Goal: Navigation & Orientation: Find specific page/section

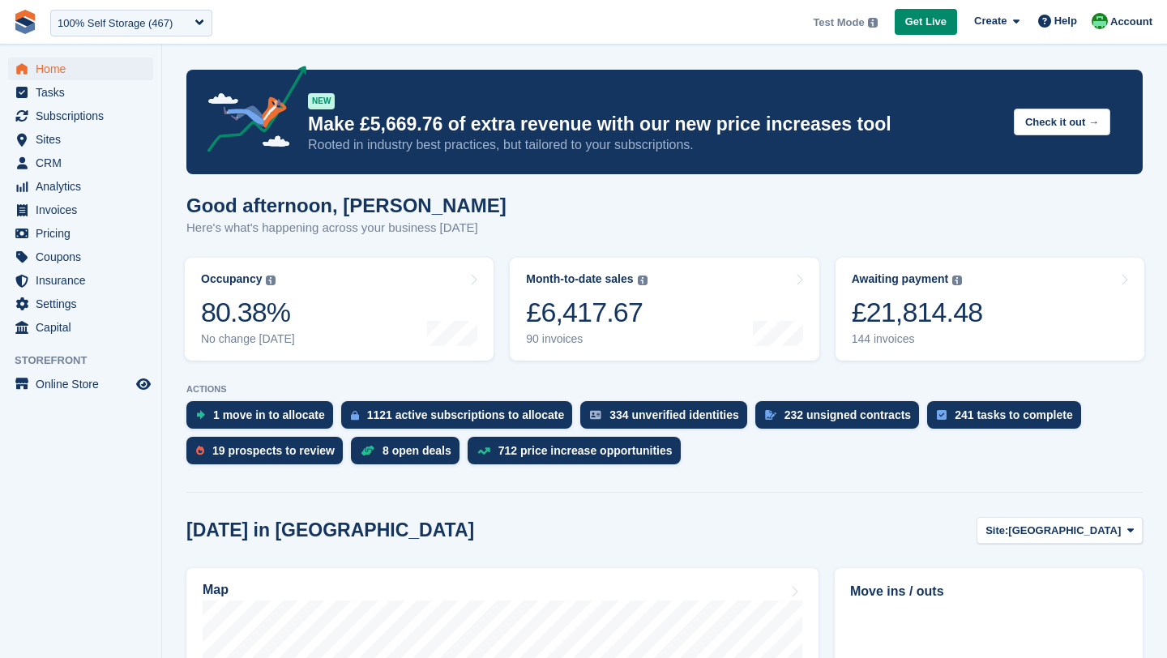
scroll to position [137, 0]
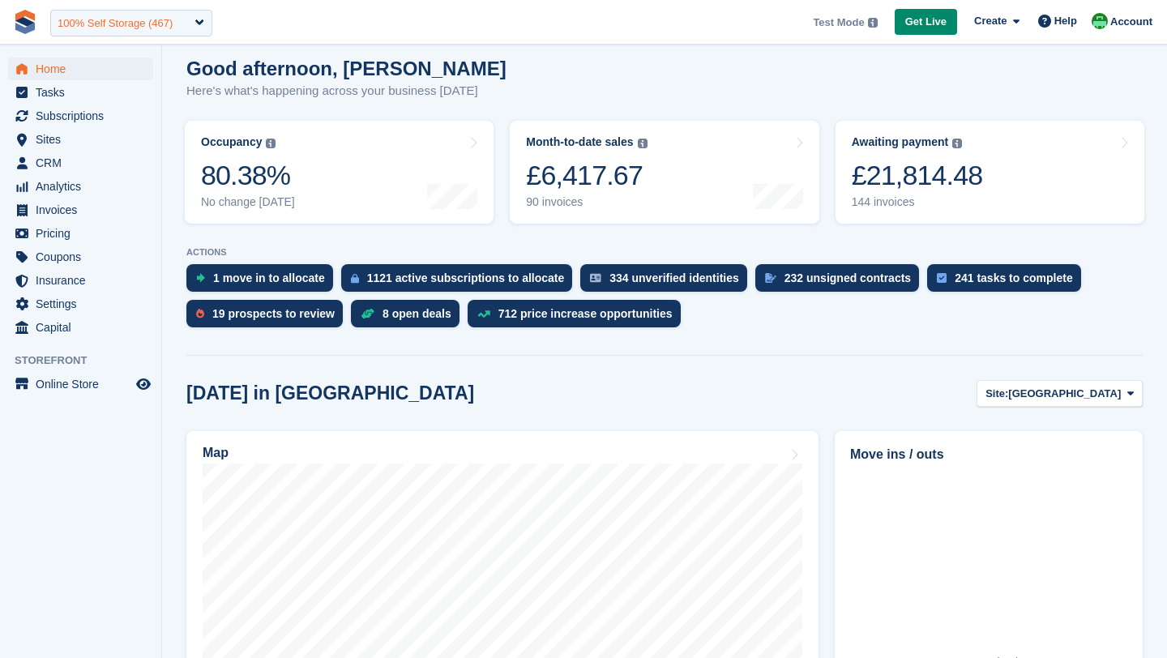
click at [74, 23] on div "100% Self Storage (467)" at bounding box center [115, 23] width 115 height 16
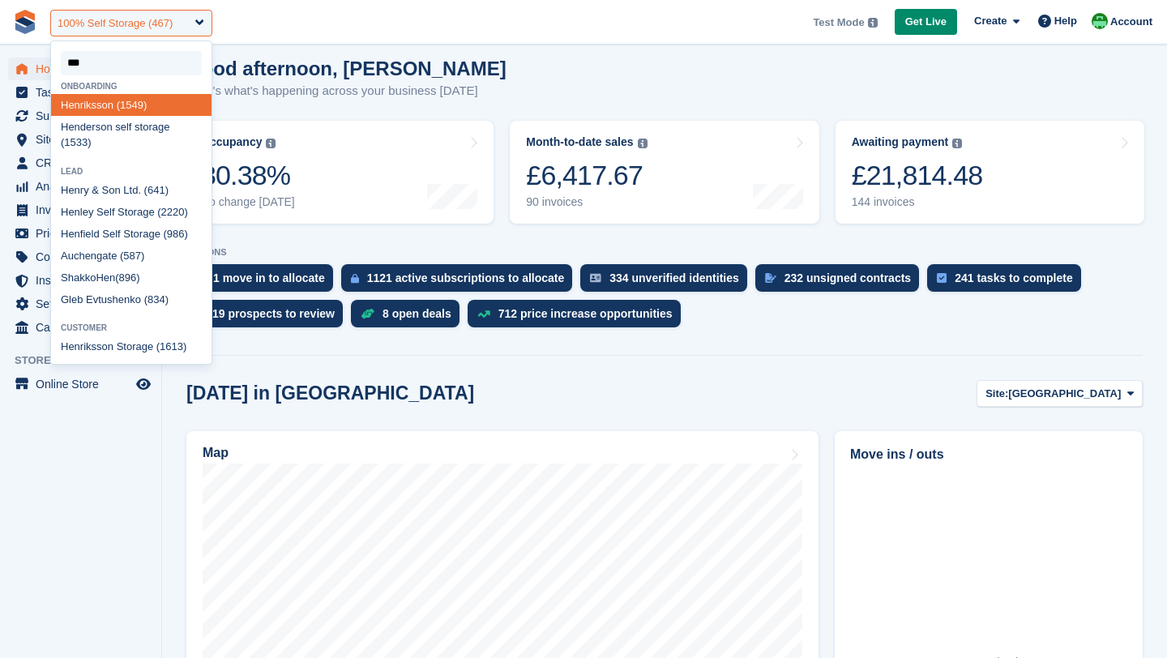
type input "****"
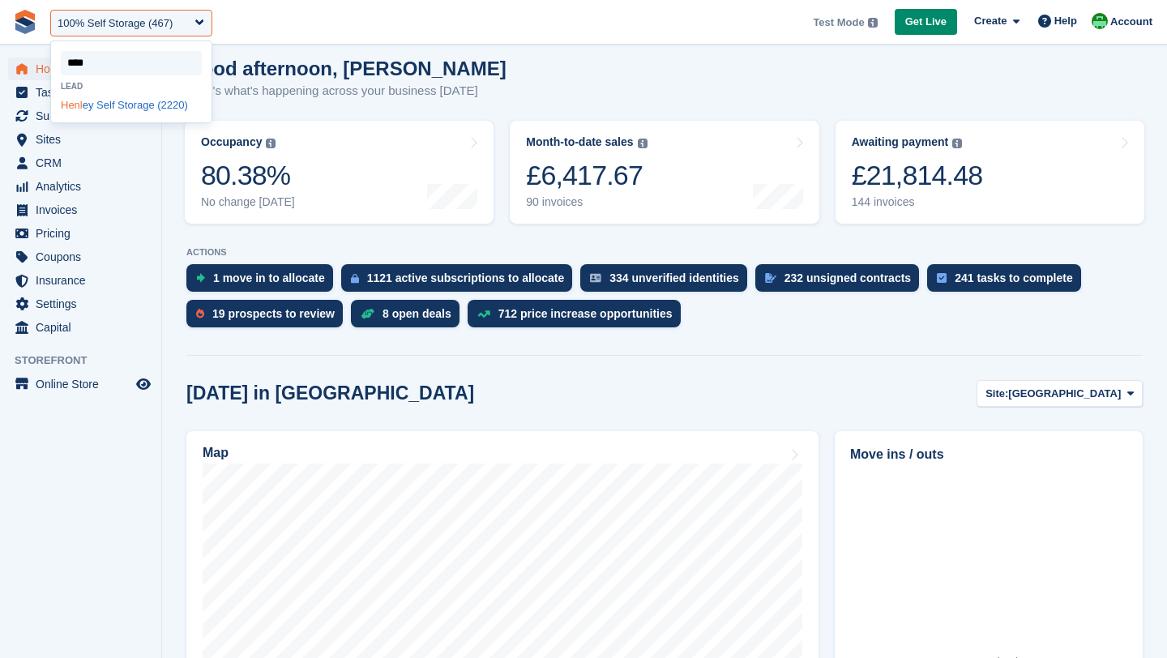
click at [82, 109] on span "Henl" at bounding box center [72, 105] width 22 height 12
select select "****"
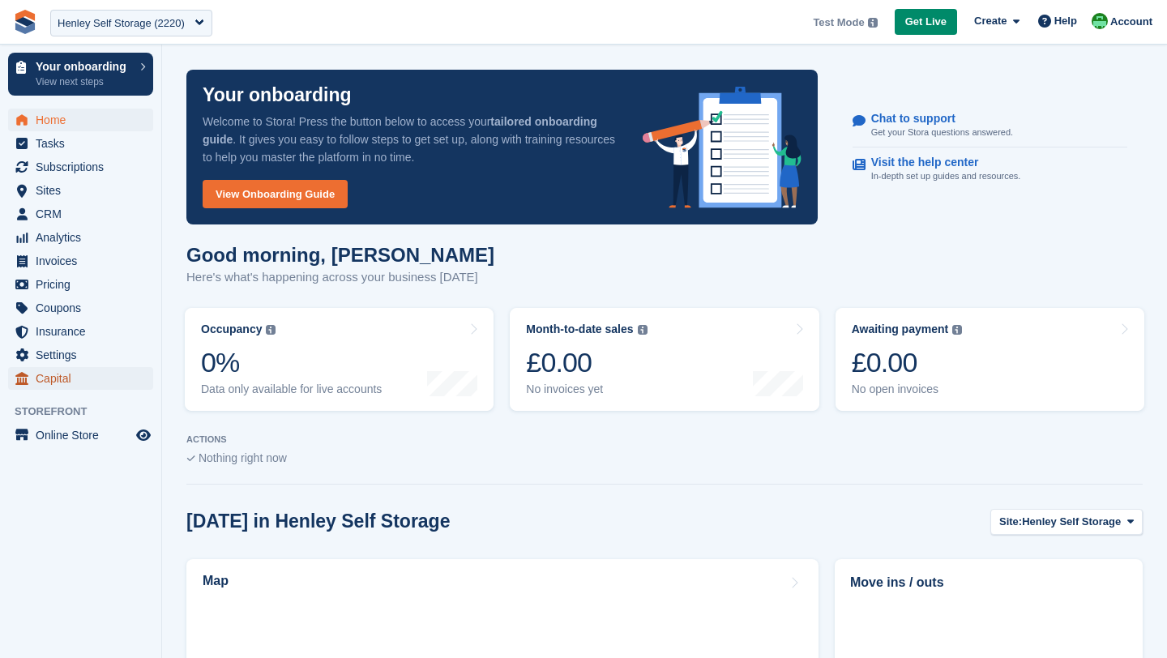
click at [58, 369] on span "Capital" at bounding box center [84, 378] width 97 height 23
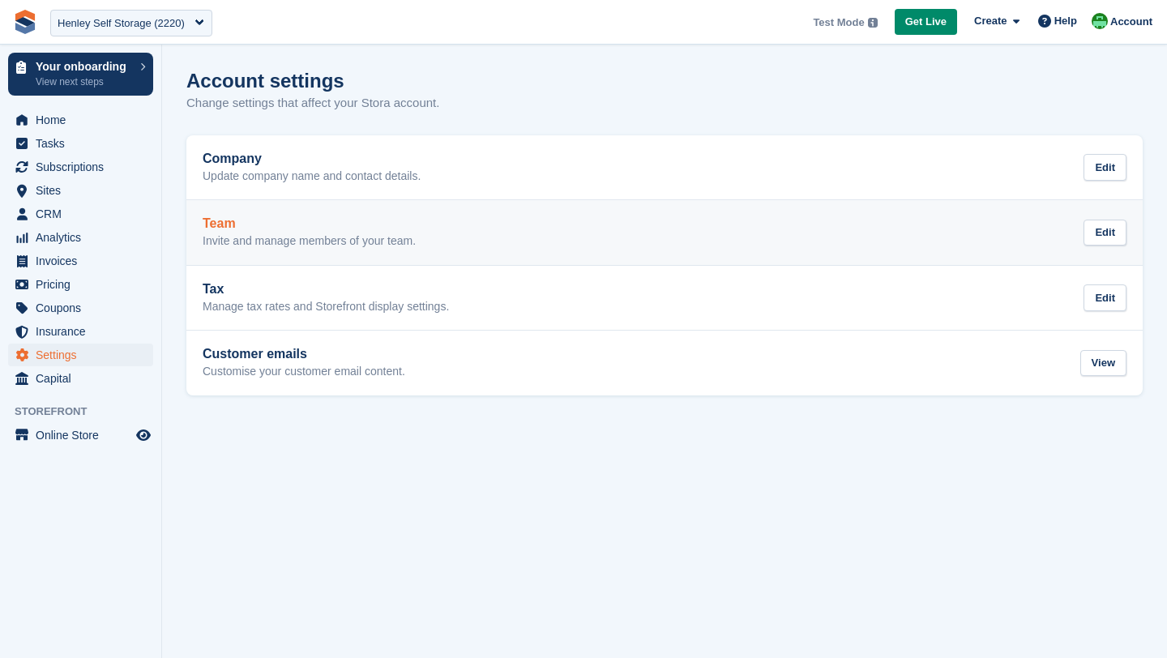
click at [292, 240] on p "Invite and manage members of your team." at bounding box center [309, 241] width 213 height 15
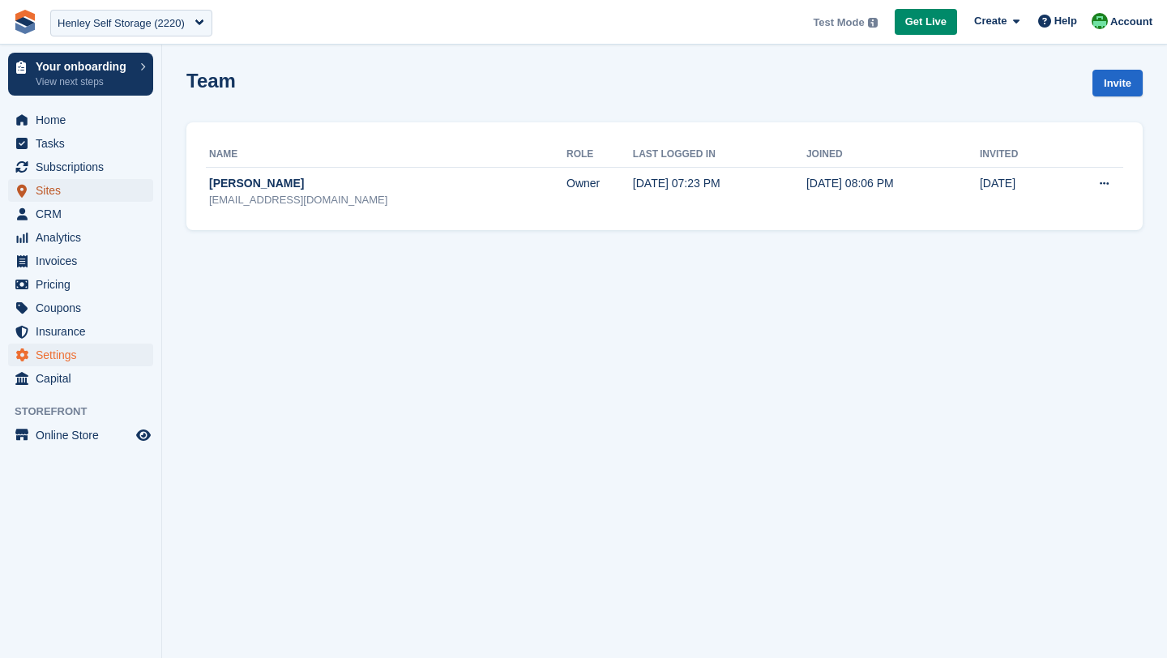
click at [54, 192] on span "Sites" at bounding box center [84, 190] width 97 height 23
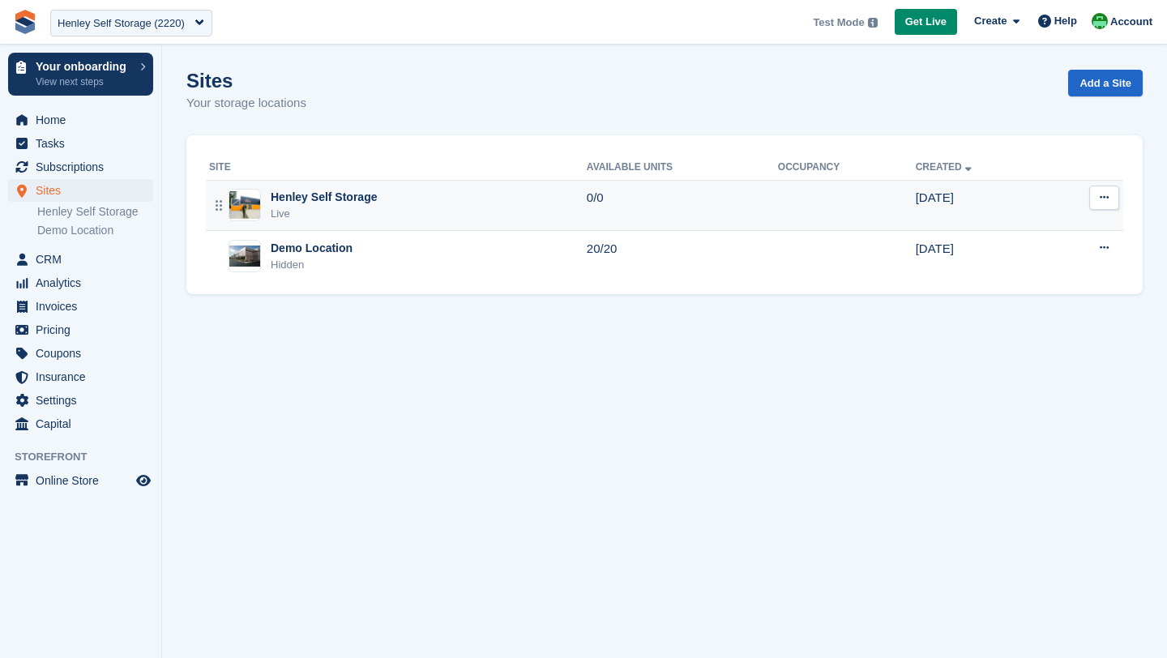
click at [345, 223] on td "Henley Self Storage Live" at bounding box center [396, 205] width 381 height 51
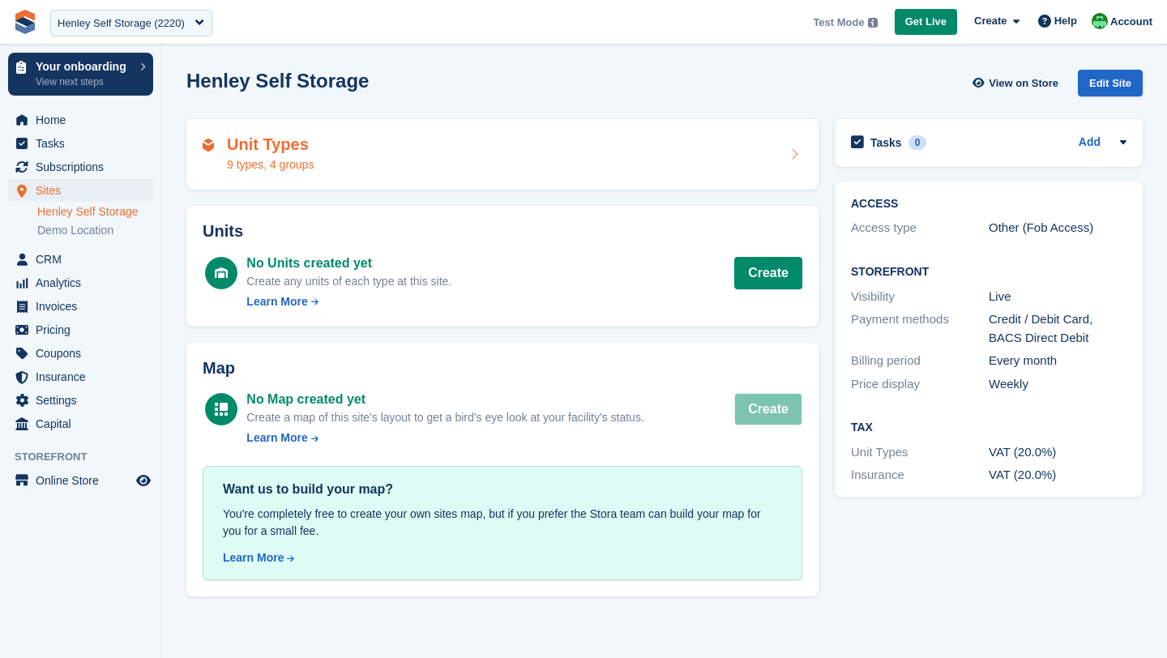
click at [356, 172] on div "Unit Types 9 types, 4 groups" at bounding box center [503, 154] width 600 height 39
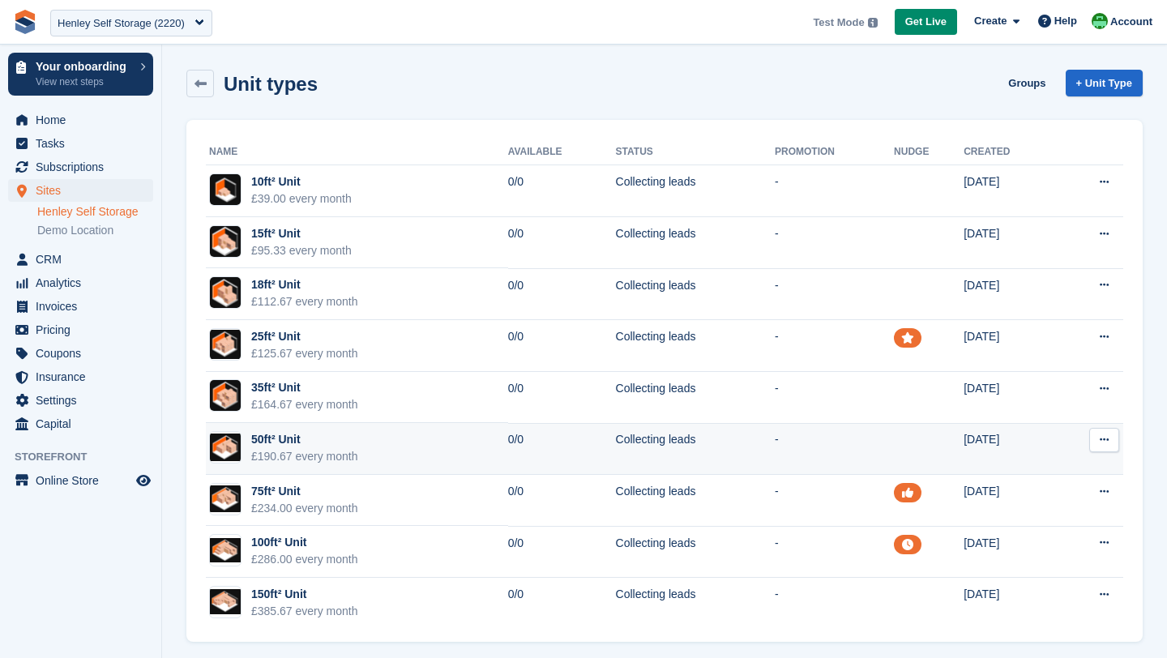
scroll to position [7, 0]
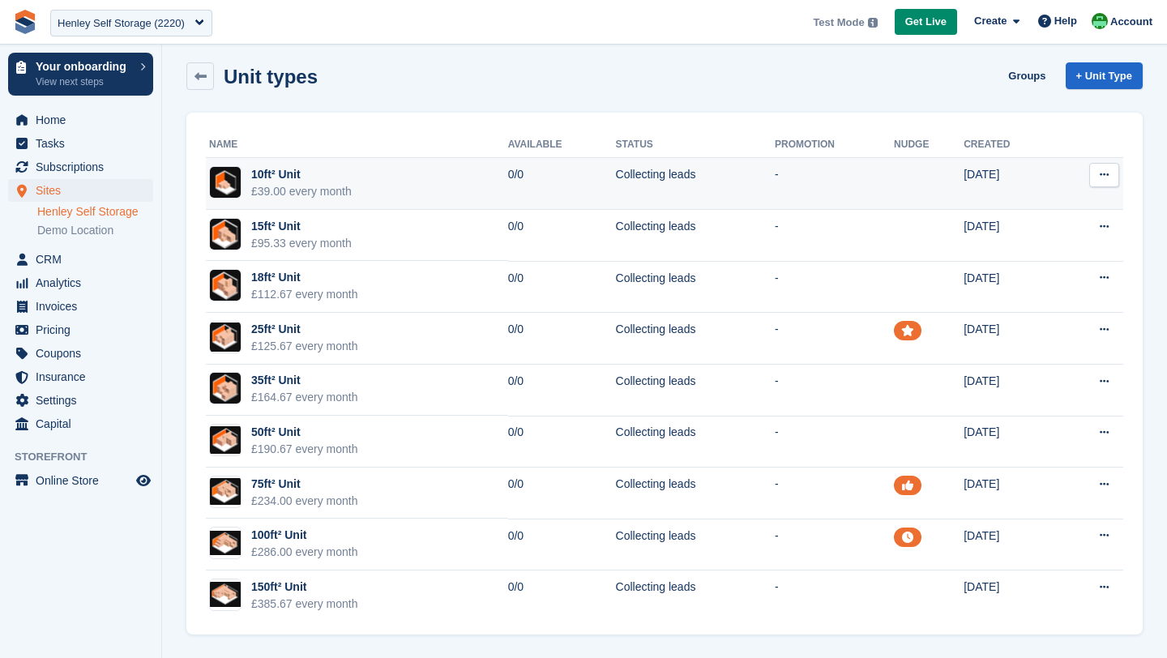
click at [294, 190] on div "£39.00 every month" at bounding box center [301, 191] width 100 height 17
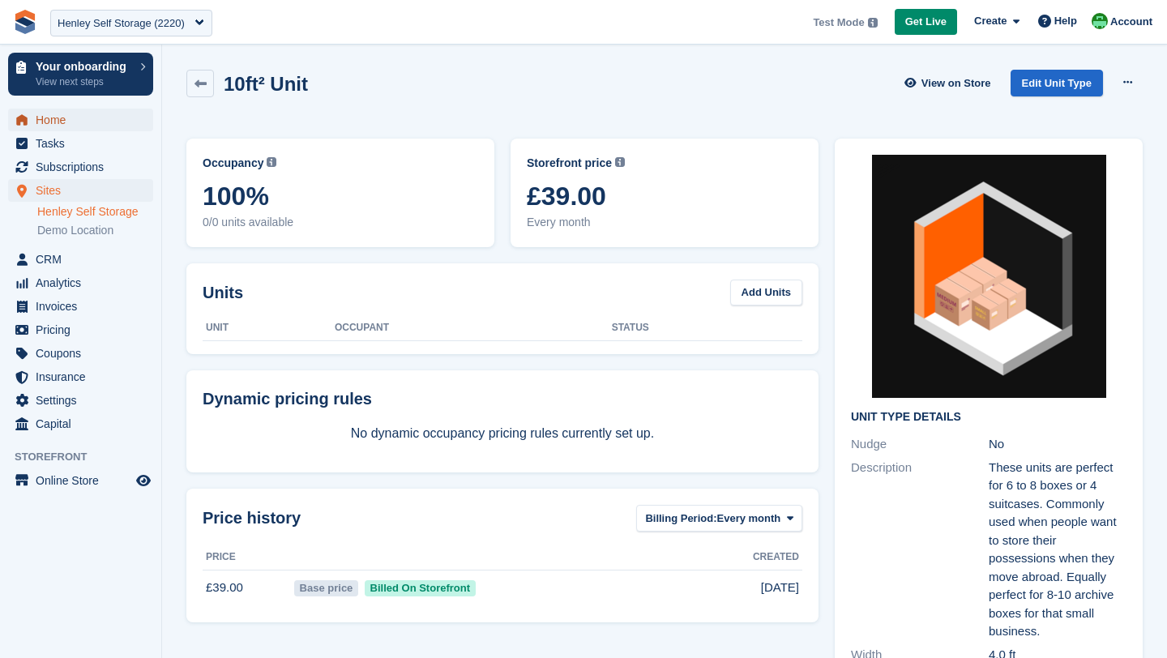
click at [46, 122] on span "Home" at bounding box center [84, 120] width 97 height 23
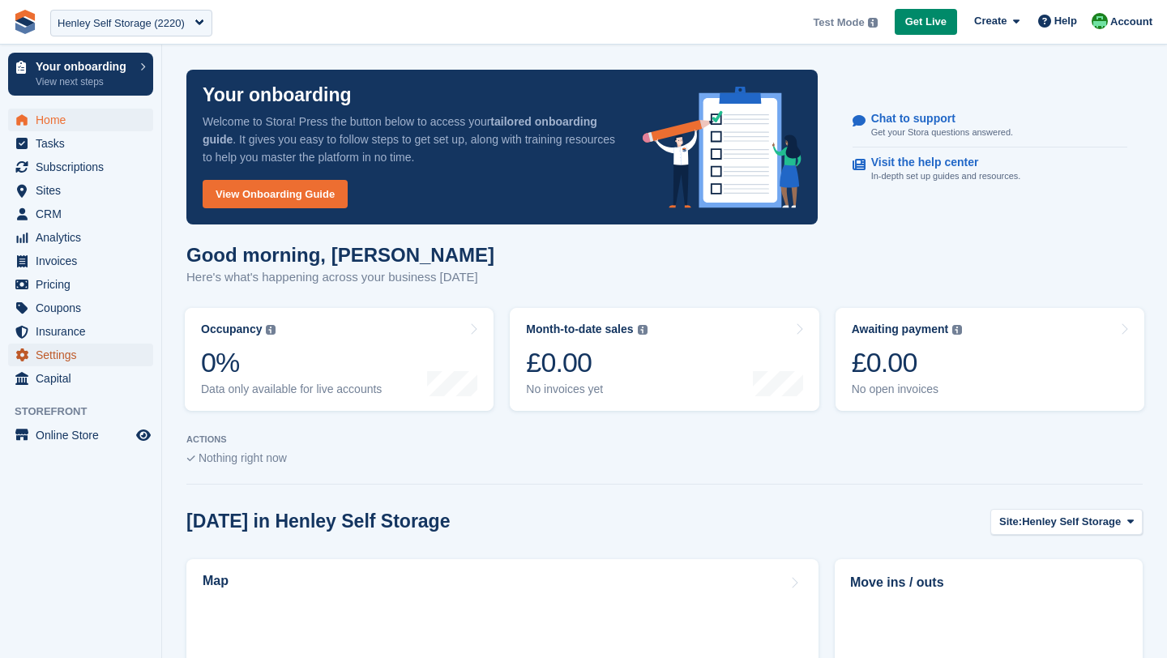
click at [37, 353] on span "Settings" at bounding box center [84, 355] width 97 height 23
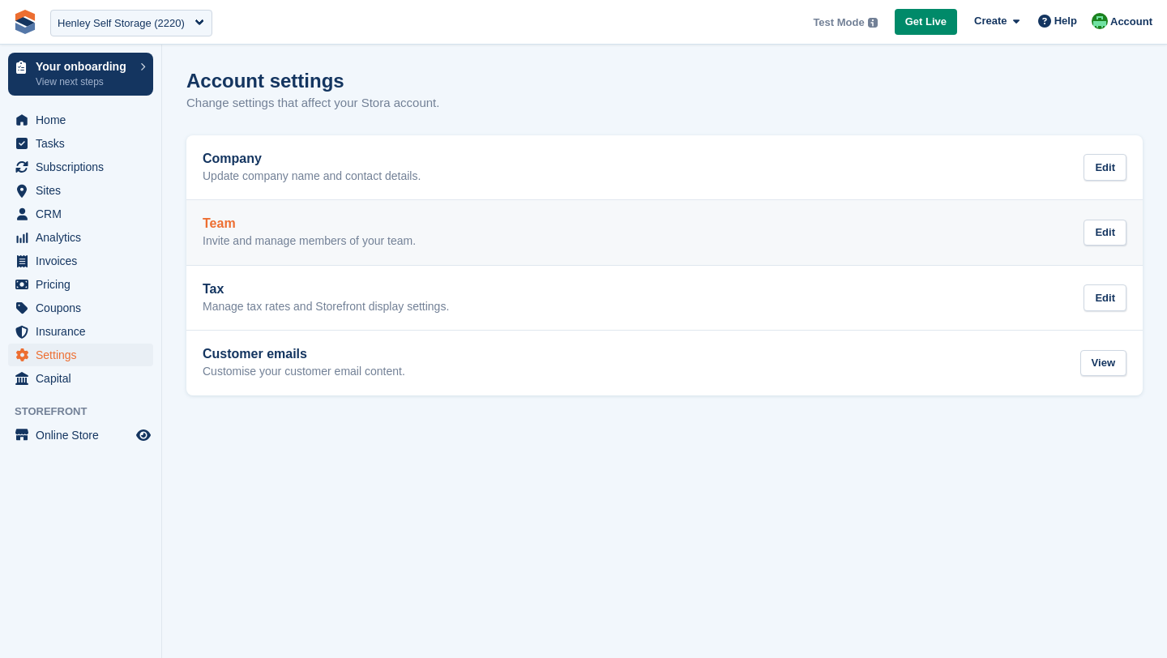
click at [318, 203] on link "Team Invite and manage members of your team. Edit" at bounding box center [664, 232] width 956 height 65
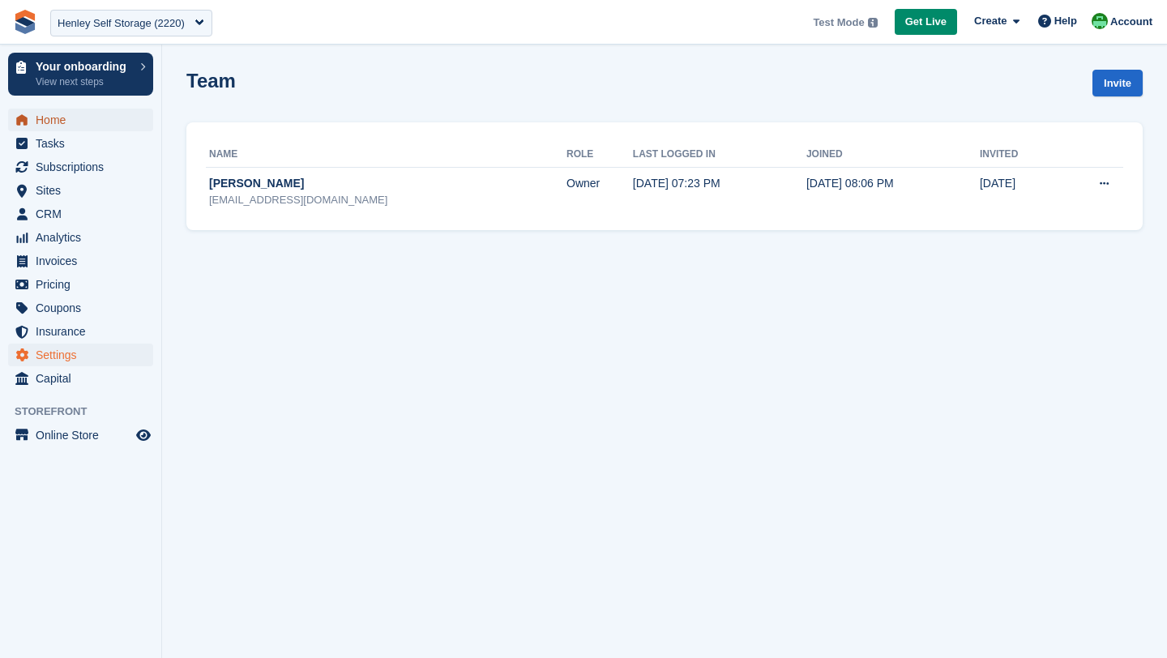
click at [73, 117] on span "Home" at bounding box center [84, 120] width 97 height 23
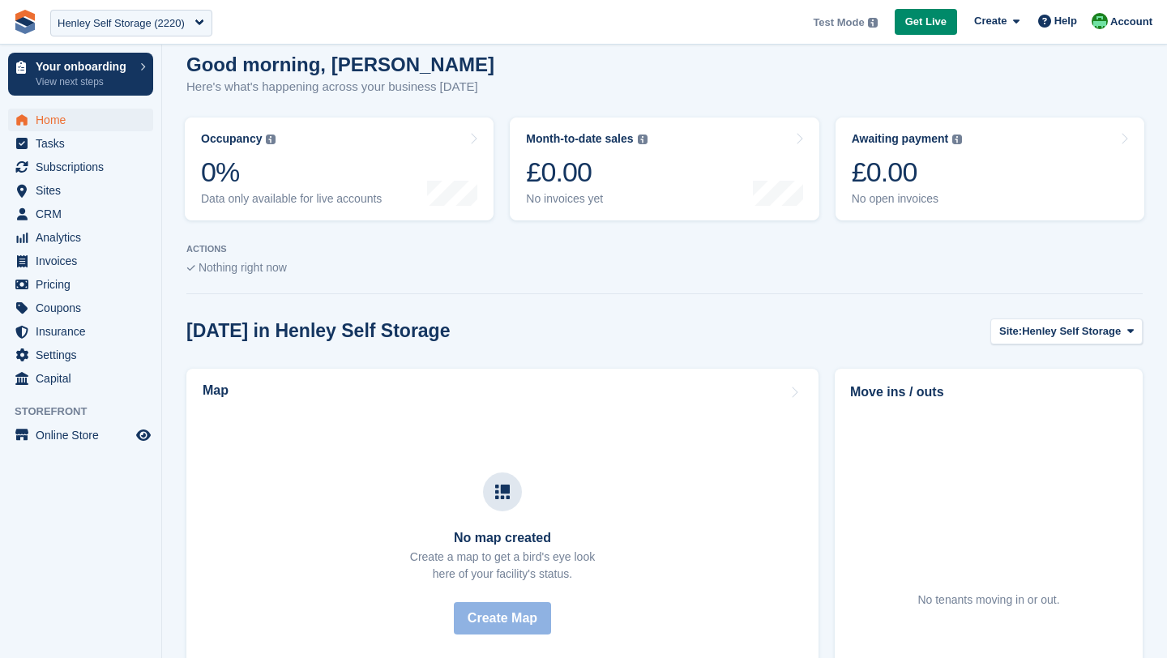
scroll to position [191, 0]
click at [31, 198] on span "menu" at bounding box center [21, 190] width 19 height 19
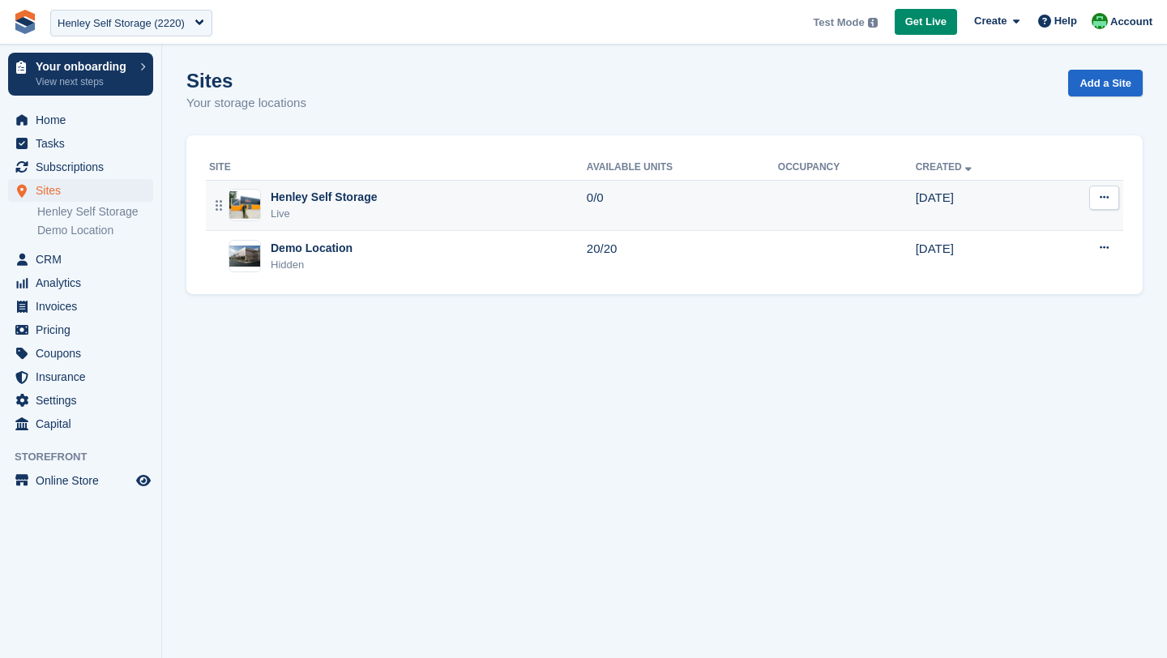
click at [322, 215] on div "Live" at bounding box center [324, 214] width 107 height 16
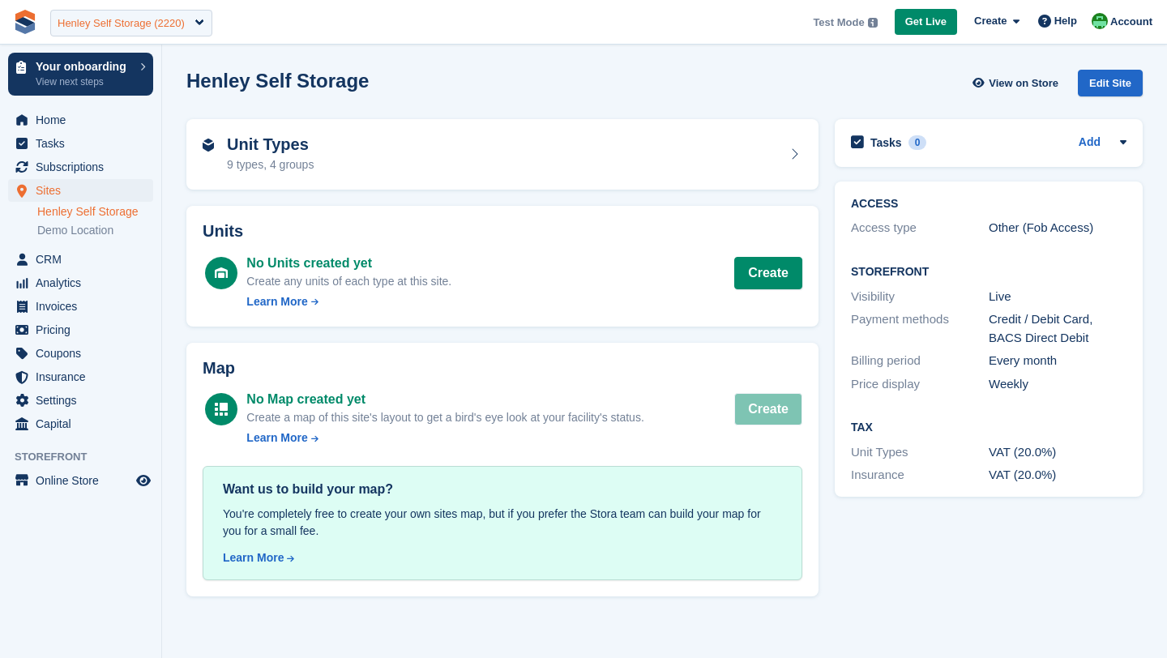
click at [83, 28] on div "Henley Self Storage (2220)" at bounding box center [121, 23] width 127 height 16
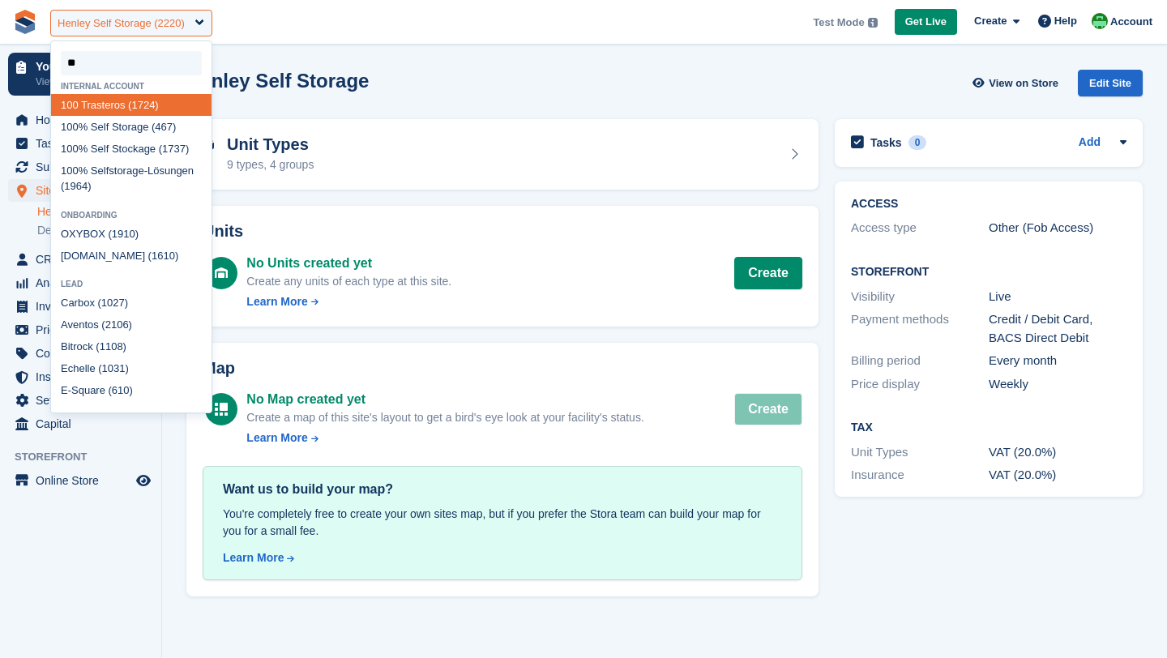
type input "***"
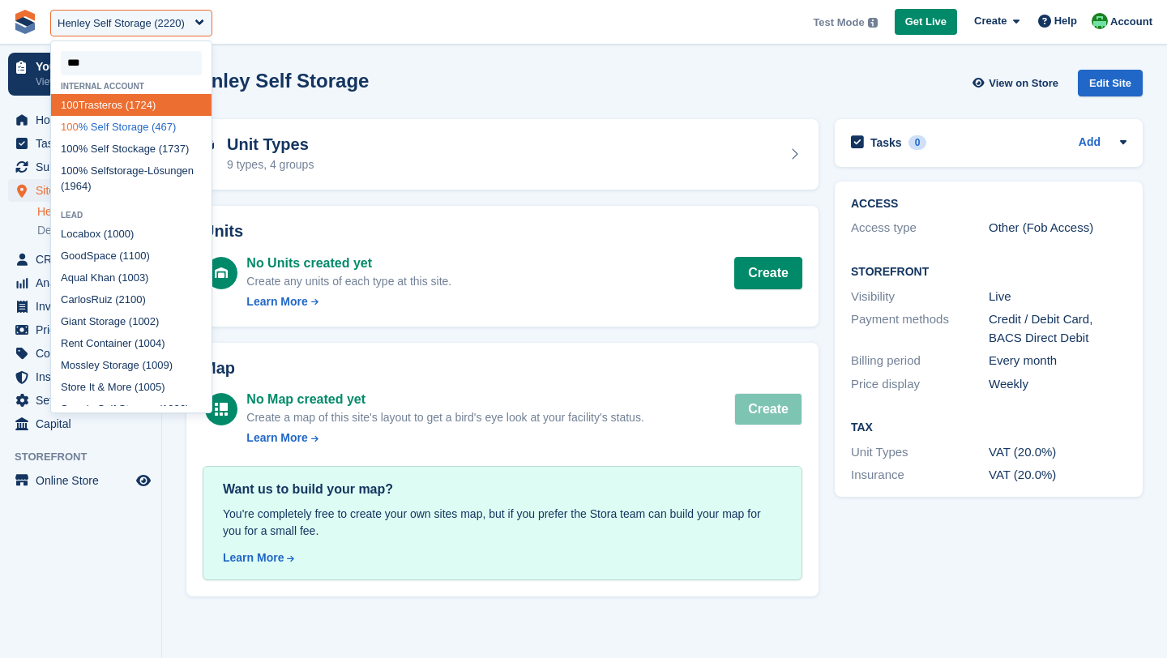
click at [98, 133] on div "100 % Self Storage (467)" at bounding box center [131, 127] width 160 height 22
select select "***"
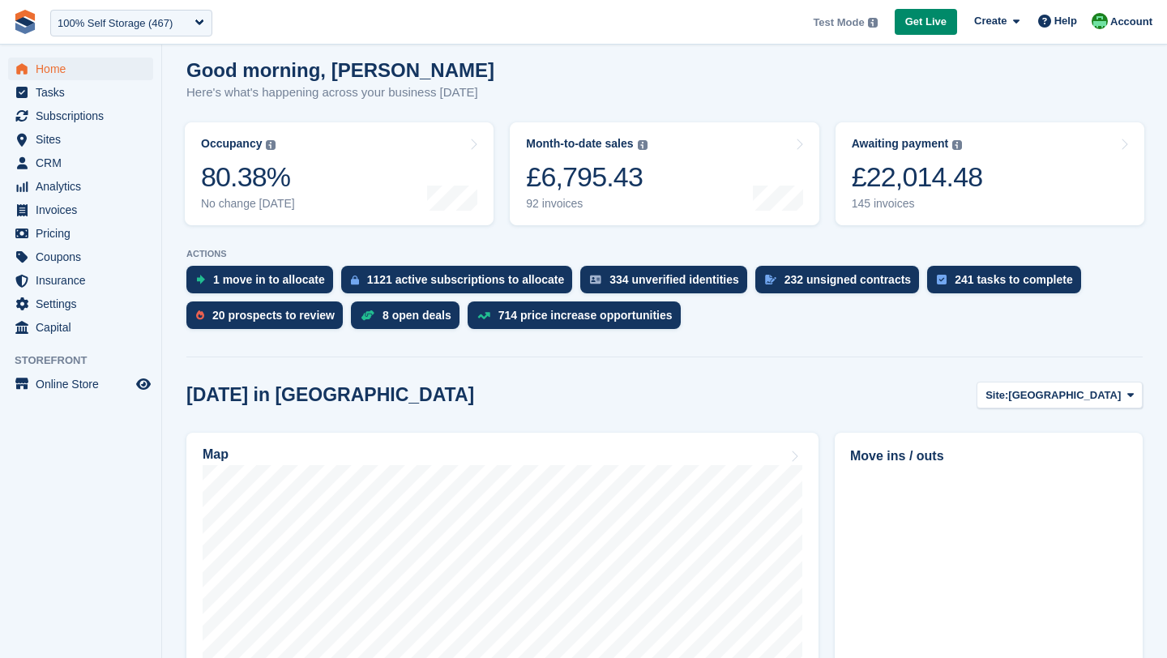
scroll to position [130, 0]
